Goal: Complete application form

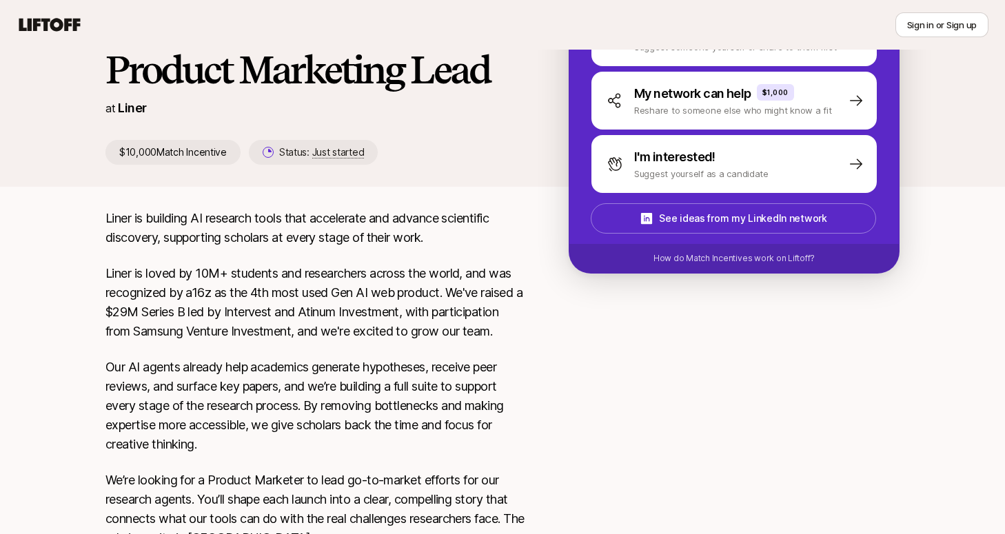
scroll to position [154, 0]
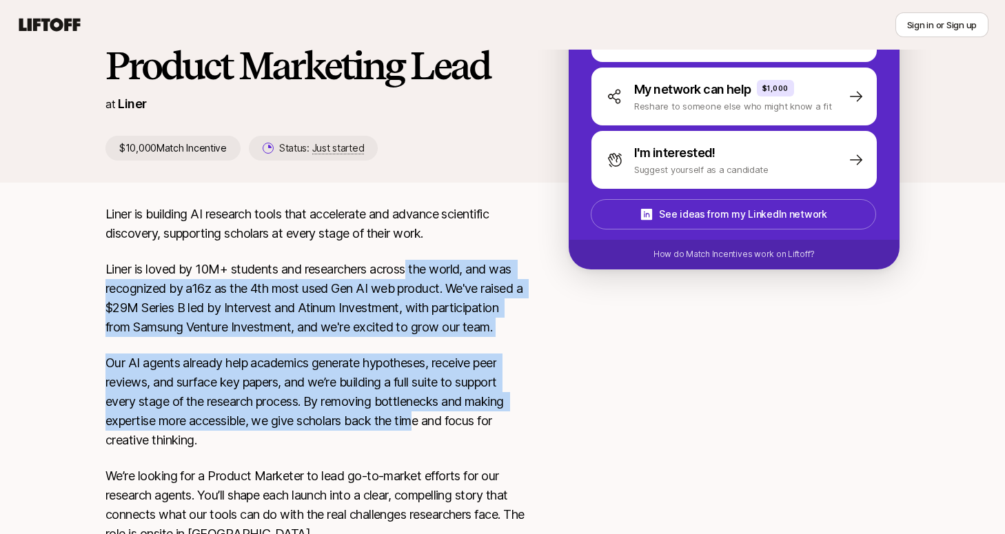
drag, startPoint x: 409, startPoint y: 271, endPoint x: 414, endPoint y: 422, distance: 151.1
click at [414, 422] on div "Liner is building AI research tools that accelerate and advance scientific disc…" at bounding box center [314, 540] width 419 height 670
click at [414, 421] on p "Our AI agents already help academics generate hypotheses, receive peer reviews,…" at bounding box center [314, 402] width 419 height 97
drag, startPoint x: 421, startPoint y: 436, endPoint x: 404, endPoint y: 276, distance: 160.9
click at [404, 276] on div "Liner is building AI research tools that accelerate and advance scientific disc…" at bounding box center [314, 540] width 419 height 670
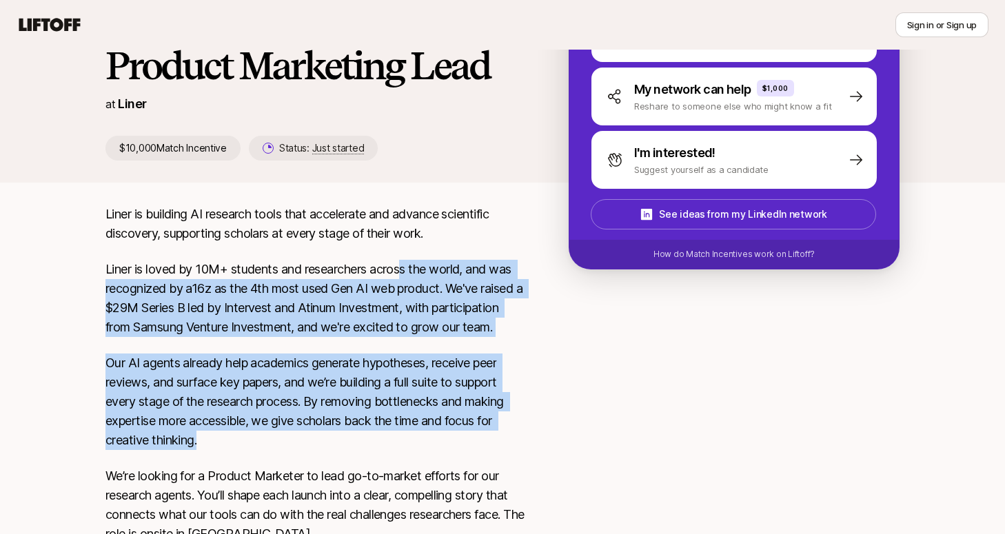
click at [404, 276] on p "Liner is loved by 10M+ students and researchers across the world, and was recog…" at bounding box center [314, 298] width 419 height 77
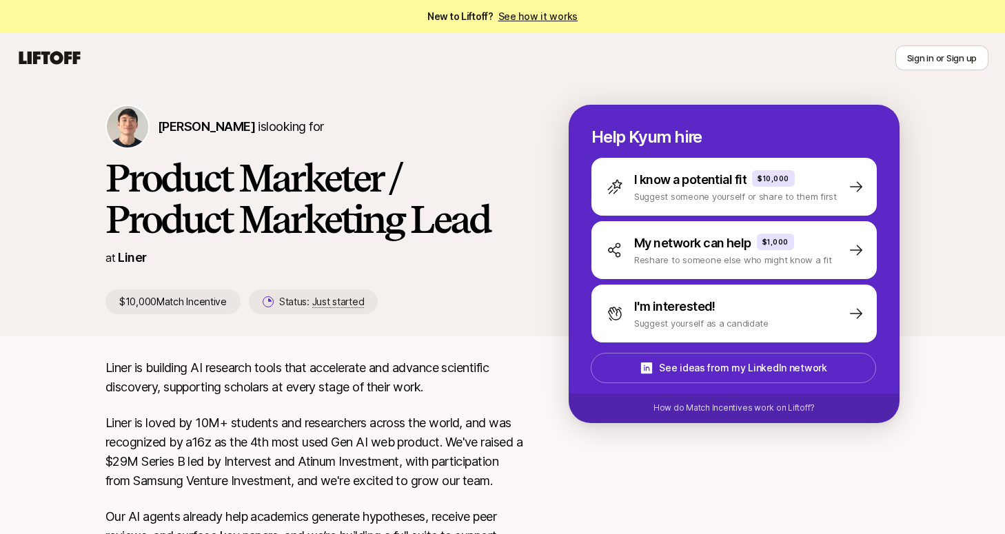
scroll to position [16, 0]
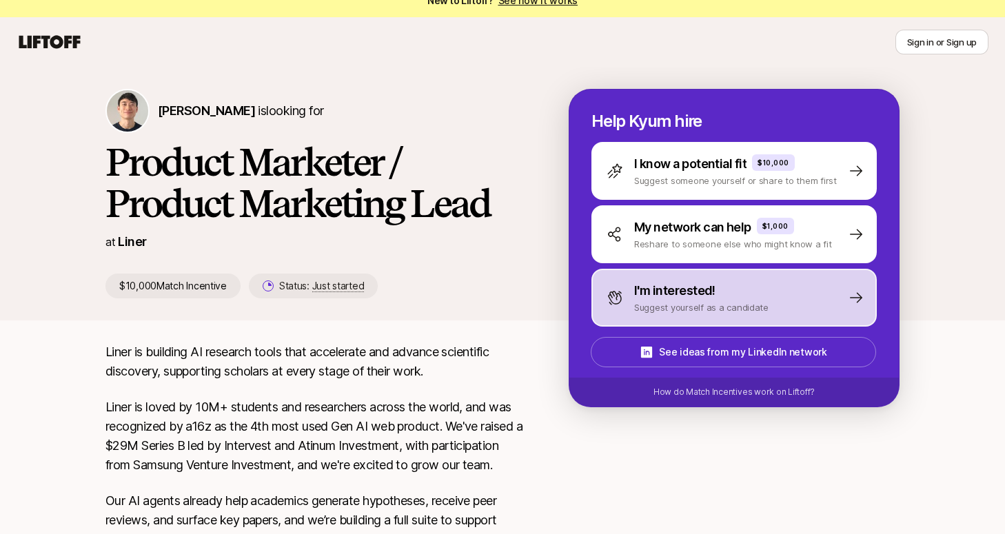
click at [647, 307] on p "Suggest yourself as a candidate" at bounding box center [701, 308] width 134 height 14
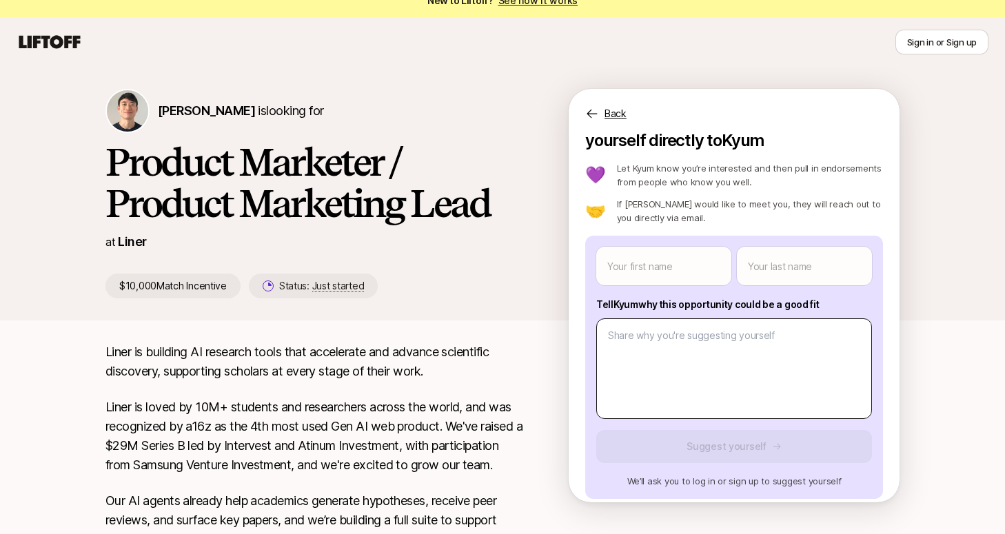
scroll to position [34, 0]
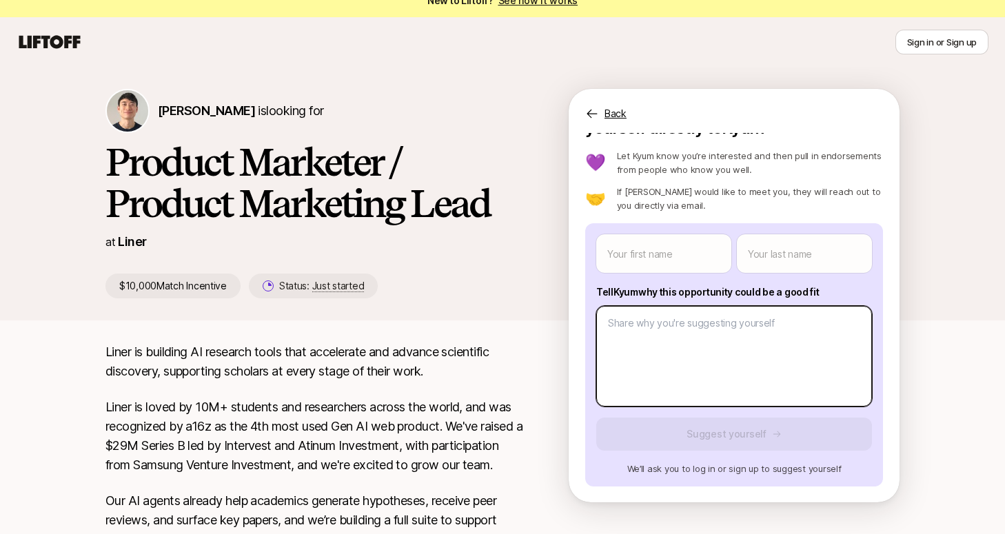
click at [661, 359] on body "New to Liftoff? See how it works Sign in or Sign up Sign in or Sign up [PERSON_…" at bounding box center [502, 251] width 1005 height 534
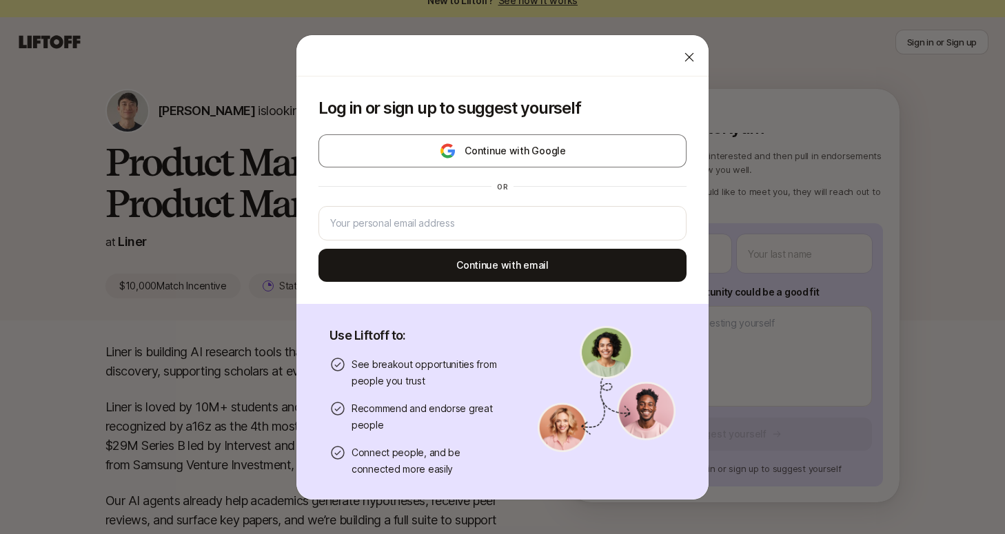
click at [683, 48] on div at bounding box center [690, 57] width 28 height 28
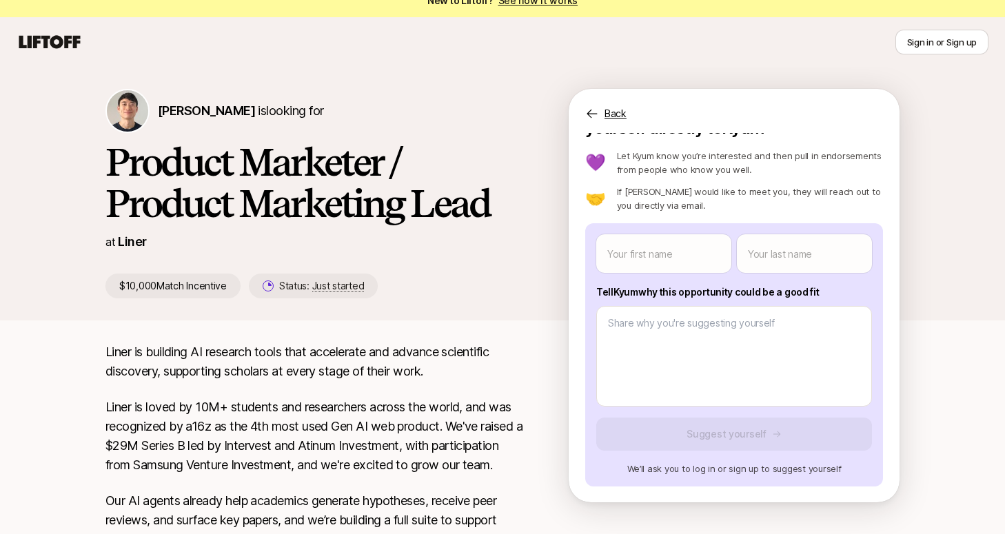
click at [760, 289] on p "Tell Kyum why this opportunity could be a good fit" at bounding box center [734, 292] width 276 height 17
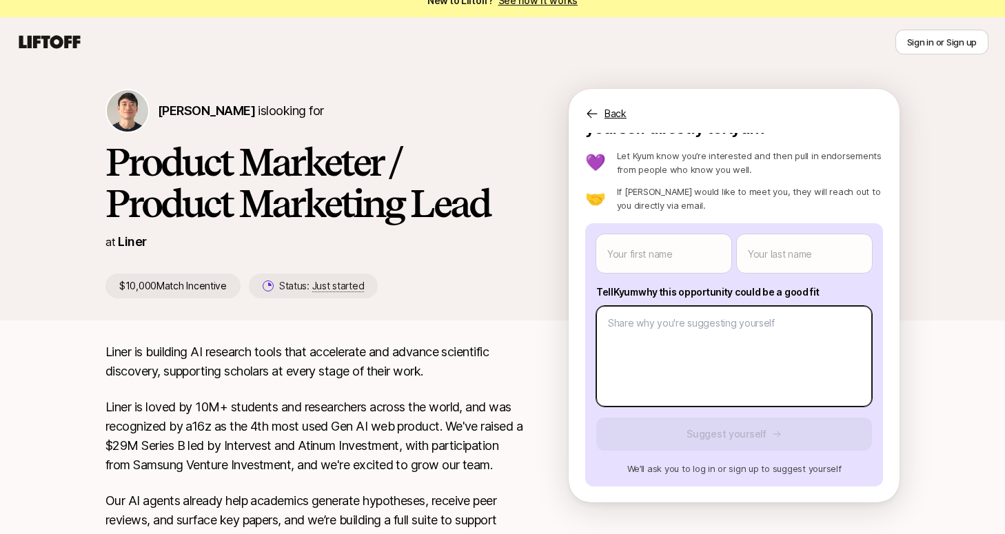
type textarea "x"
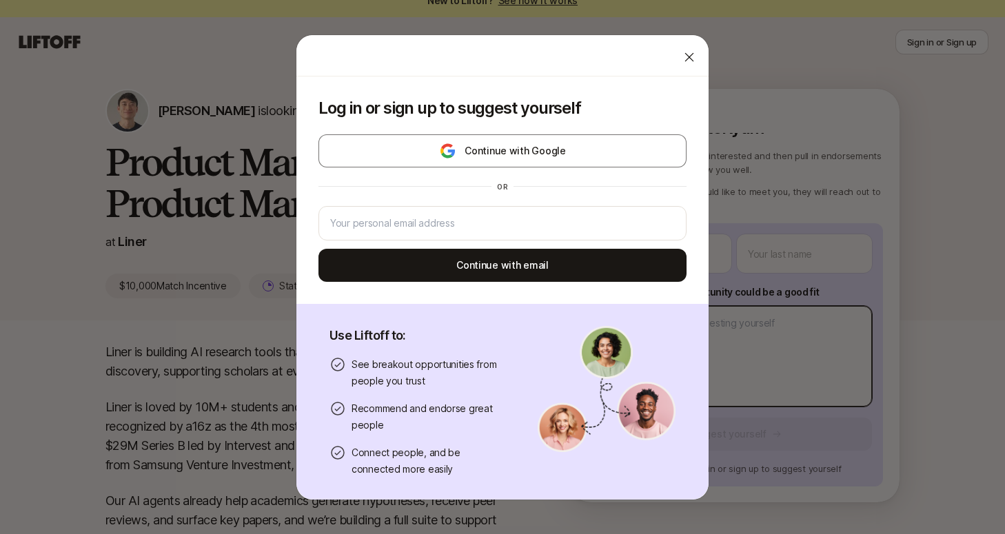
click at [751, 331] on body "New to Liftoff? See how it works Sign in or Sign up Sign in or Sign up [PERSON_…" at bounding box center [502, 251] width 1005 height 534
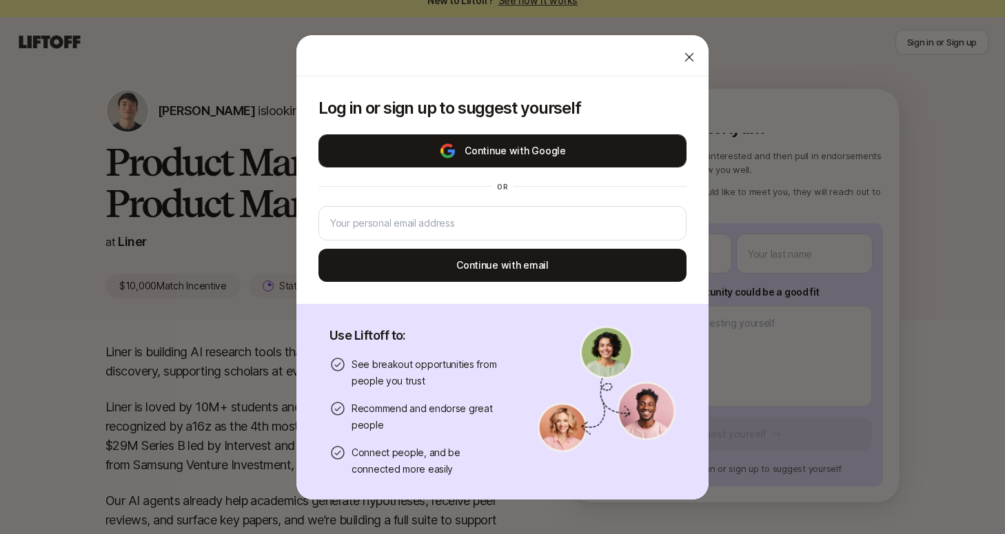
click at [641, 160] on button "Continue with Google" at bounding box center [503, 150] width 368 height 33
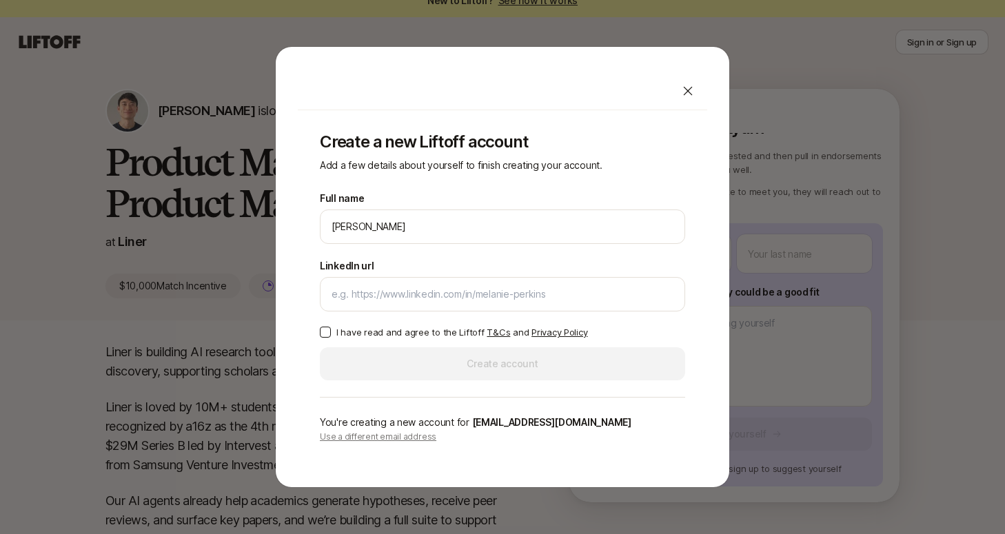
click at [441, 334] on p "I have read and agree to the Liftoff T&Cs and Privacy Policy" at bounding box center [461, 332] width 251 height 14
click at [331, 334] on button "I have read and agree to the Liftoff T&Cs and Privacy Policy" at bounding box center [325, 332] width 11 height 11
click at [450, 364] on div "Full name [PERSON_NAME] We'll use Sangho as your preferred name. Change Preferr…" at bounding box center [502, 285] width 365 height 190
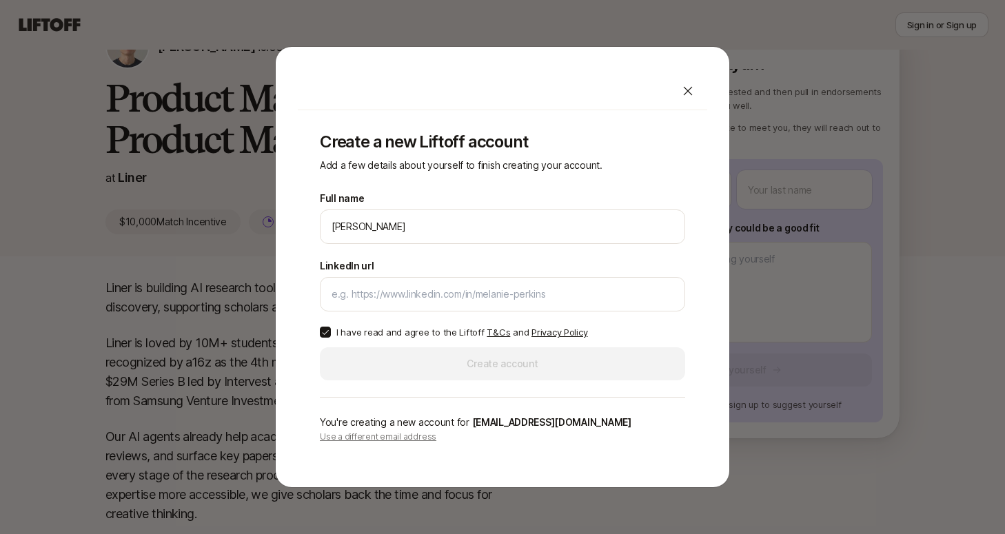
scroll to position [0, 0]
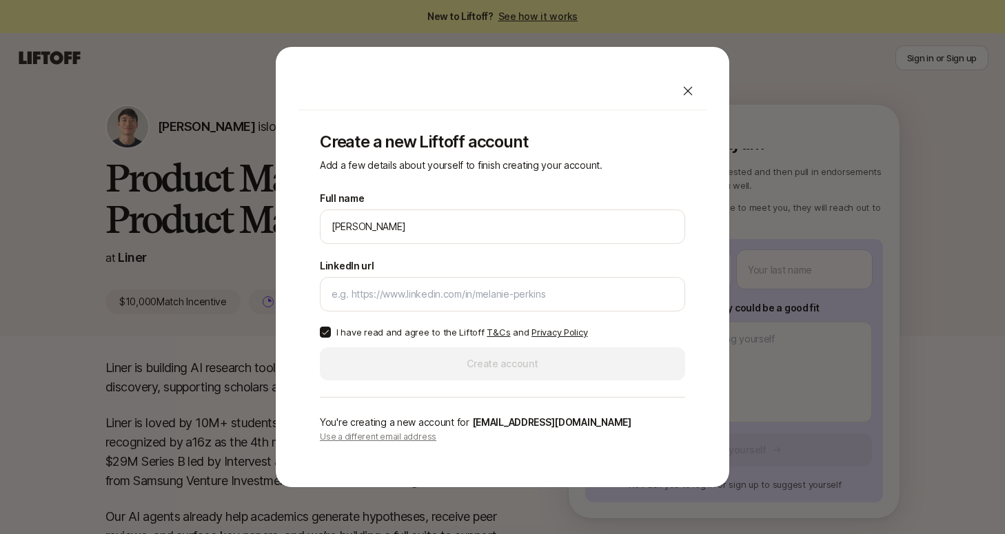
click at [585, 313] on div "Full name [PERSON_NAME] We'll use Sangho as your preferred name. Change Preferr…" at bounding box center [502, 285] width 365 height 190
click at [585, 307] on div at bounding box center [502, 294] width 365 height 34
click at [585, 303] on div at bounding box center [502, 294] width 365 height 34
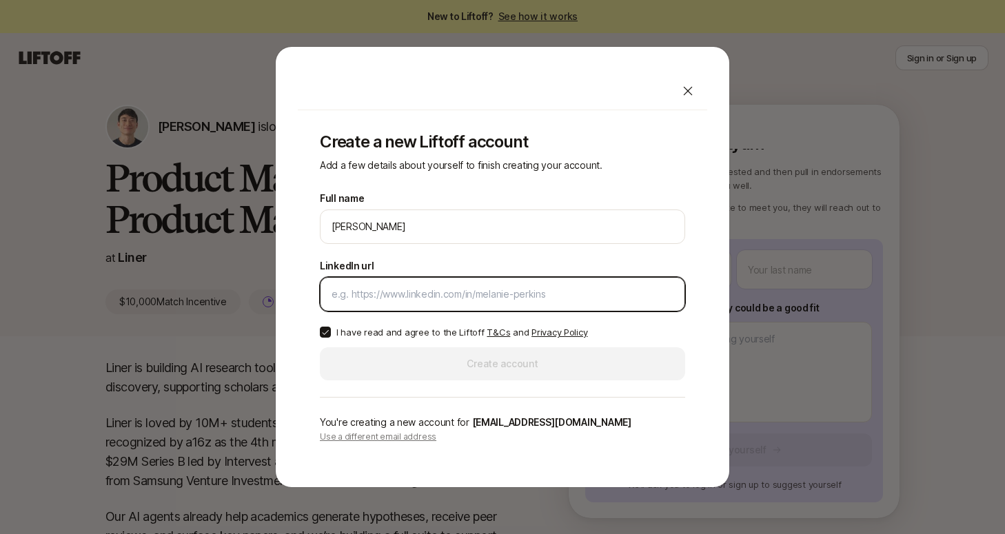
click at [581, 295] on input "LinkedIn url" at bounding box center [503, 294] width 342 height 17
paste input "[URL][DOMAIN_NAME]"
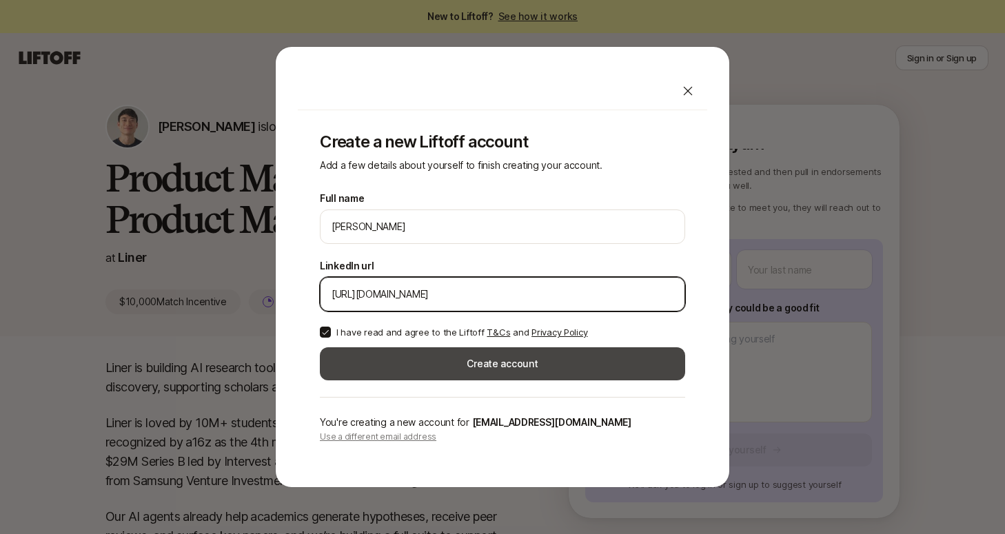
type input "[URL][DOMAIN_NAME]"
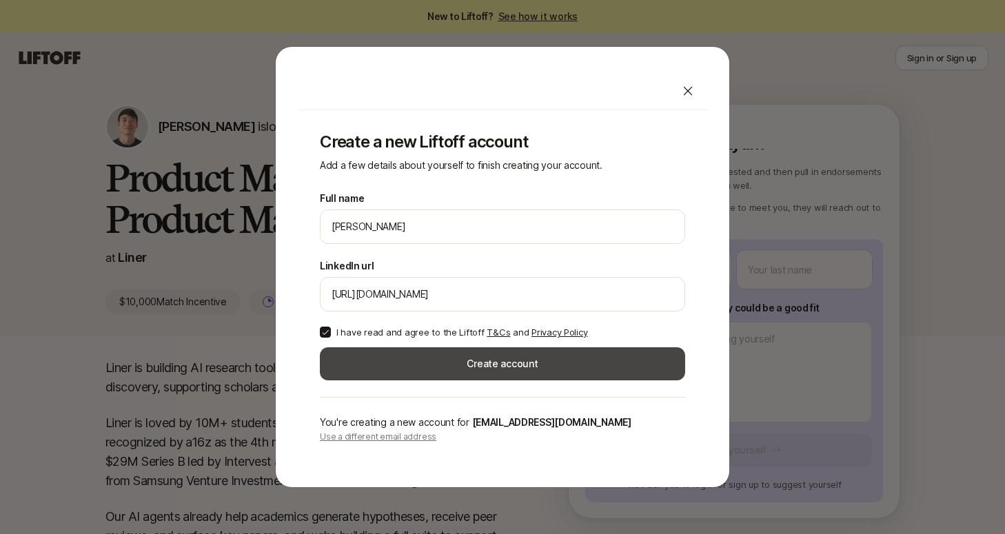
click at [548, 374] on button "Create account" at bounding box center [502, 364] width 365 height 33
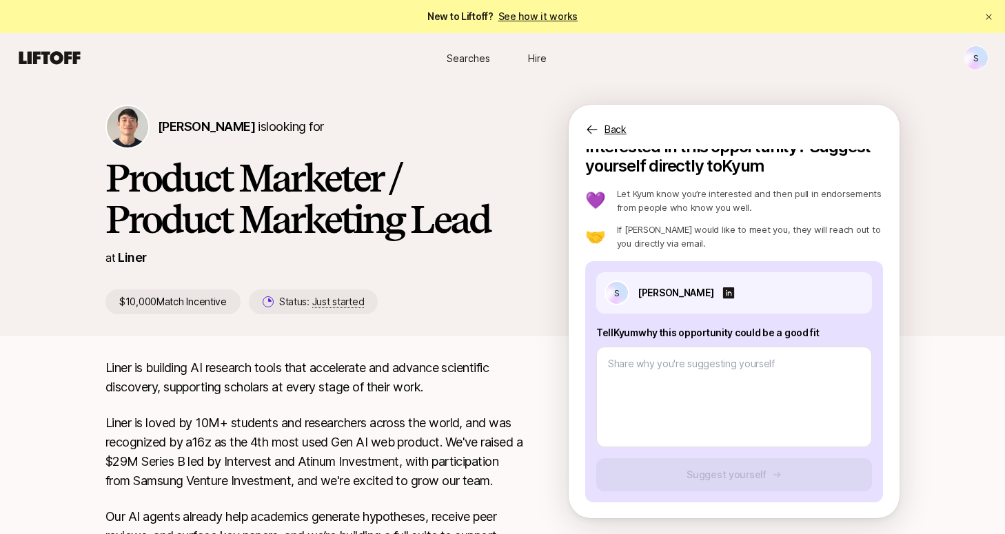
type textarea "x"
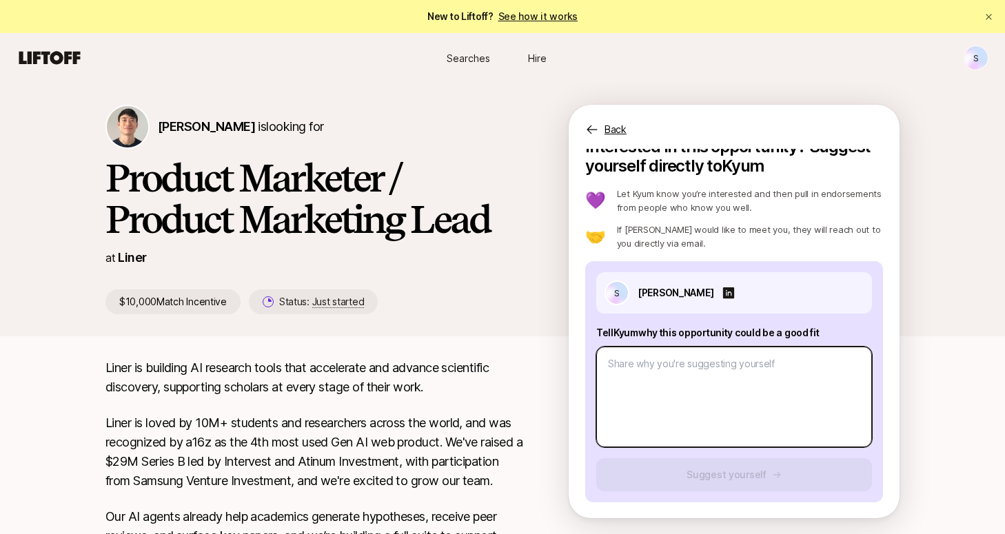
click at [740, 385] on textarea at bounding box center [734, 397] width 276 height 101
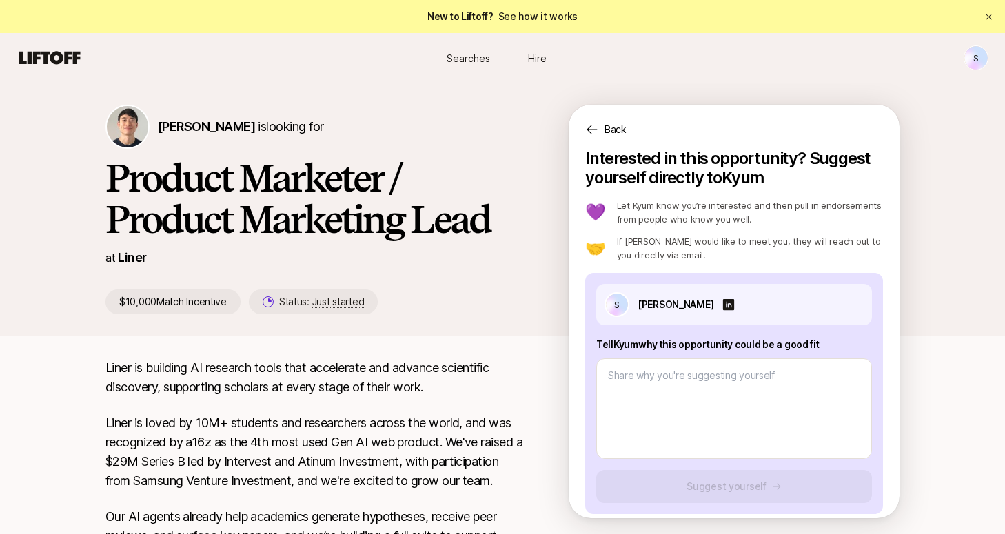
click at [428, 374] on p "Liner is building AI research tools that accelerate and advance scientific disc…" at bounding box center [314, 378] width 419 height 39
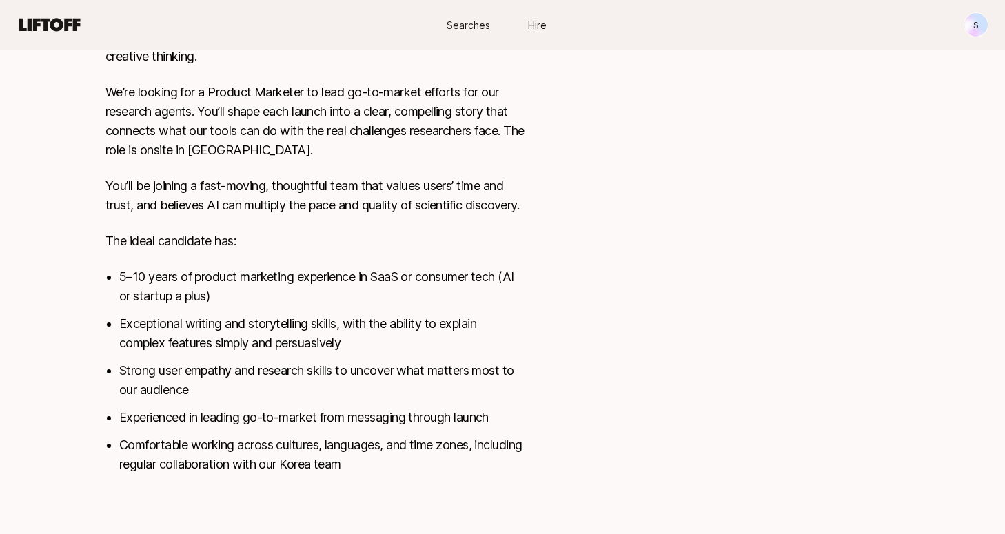
scroll to position [547, 0]
